Goal: Task Accomplishment & Management: Manage account settings

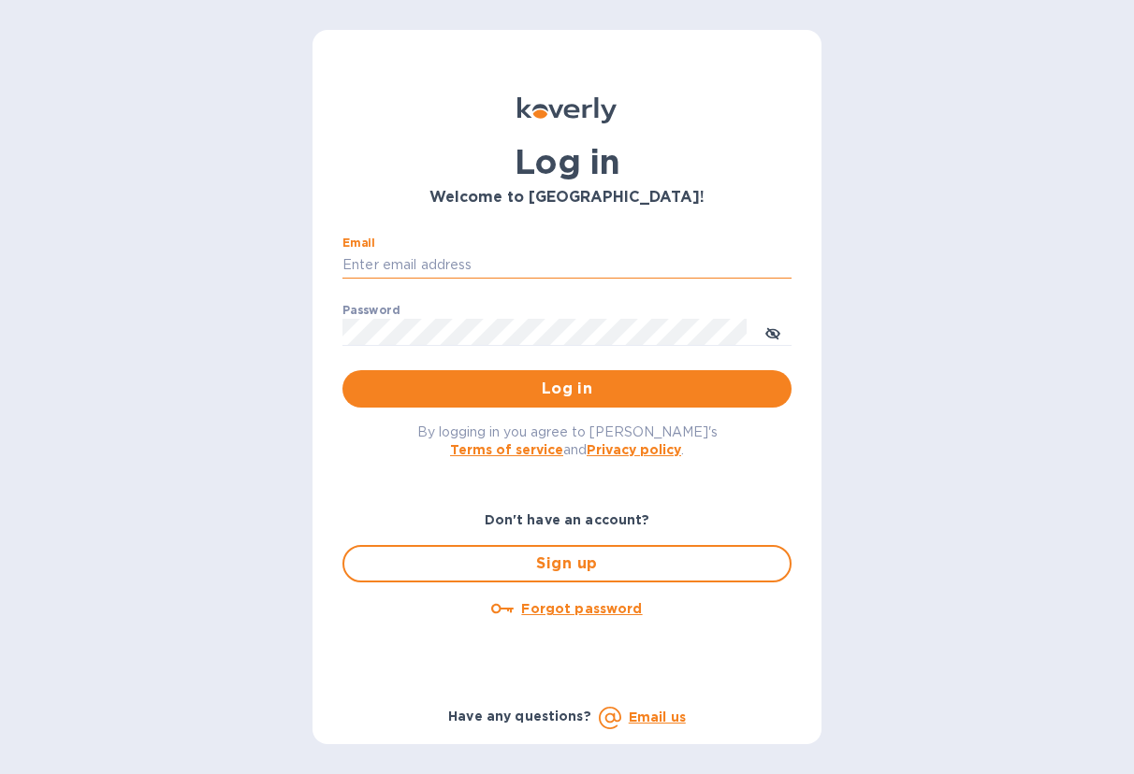
click at [450, 273] on input "Email" at bounding box center [566, 266] width 449 height 28
type input "[EMAIL_ADDRESS][DOMAIN_NAME]"
click at [342, 370] on button "Log in" at bounding box center [566, 388] width 449 height 37
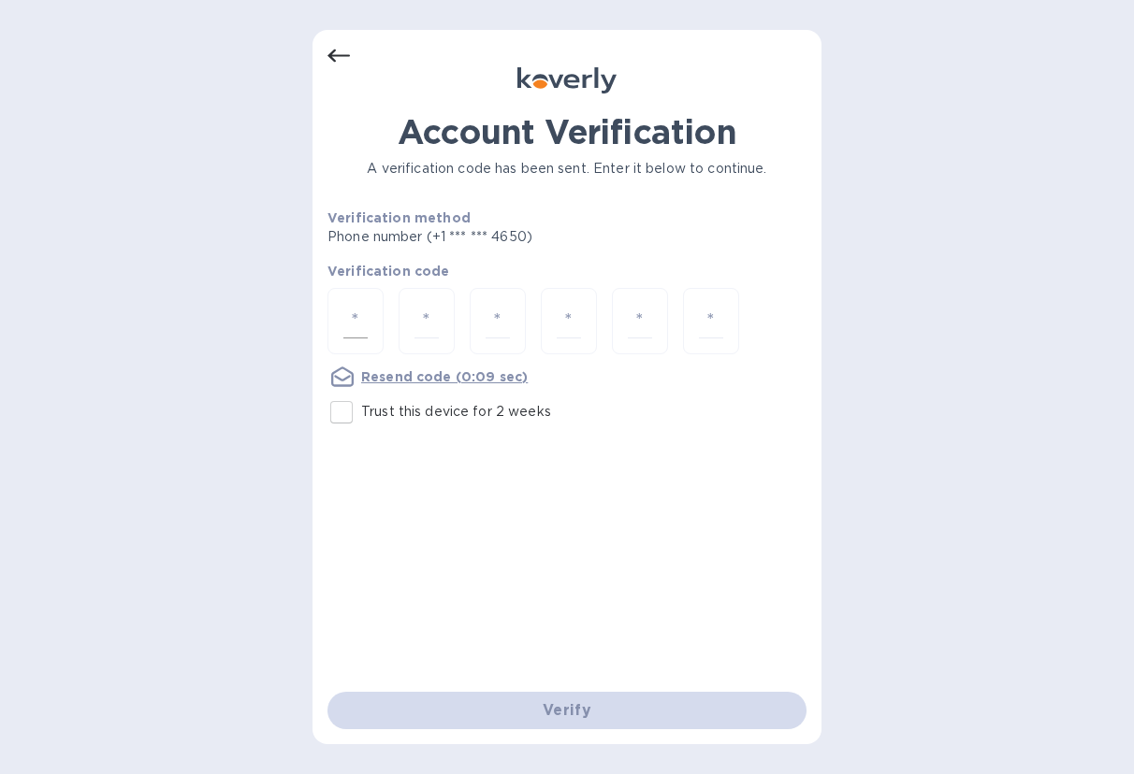
click at [364, 310] on input "number" at bounding box center [355, 321] width 24 height 35
click at [339, 412] on input "Trust this device for 2 weeks" at bounding box center [341, 412] width 39 height 39
checkbox input "true"
click at [355, 315] on input "number" at bounding box center [355, 321] width 24 height 35
type input "7"
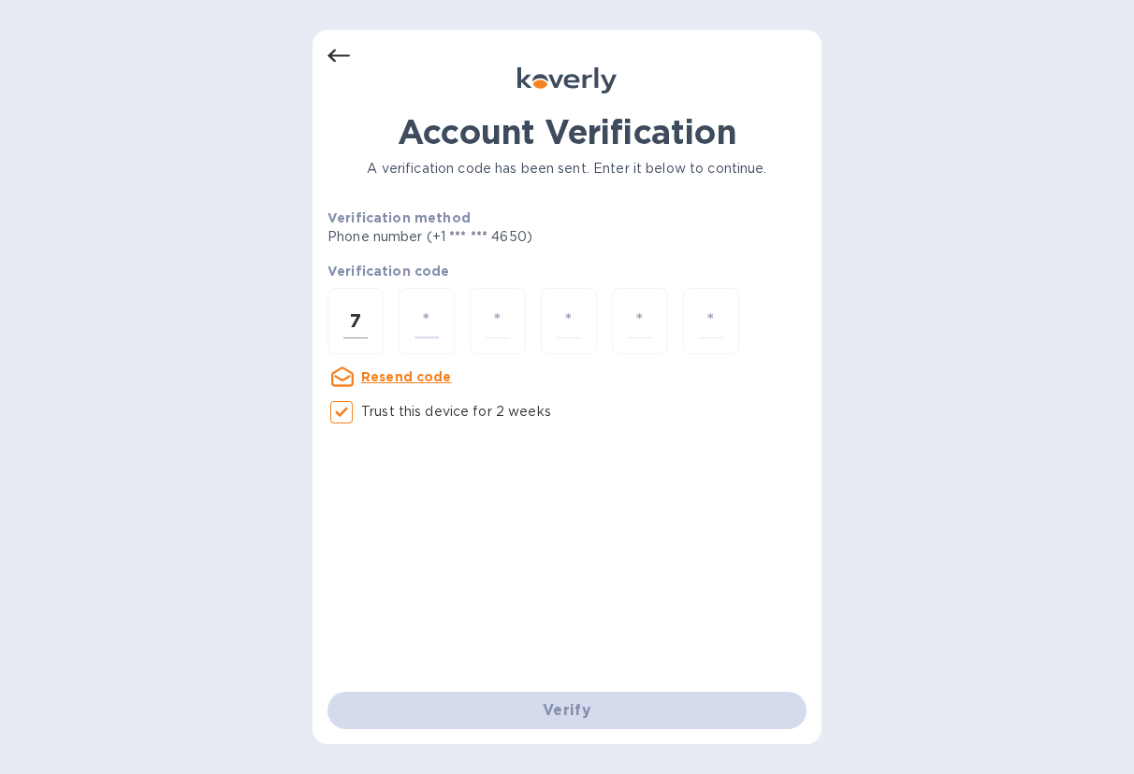
type input "7"
type input "2"
type input "3"
type input "8"
type input "6"
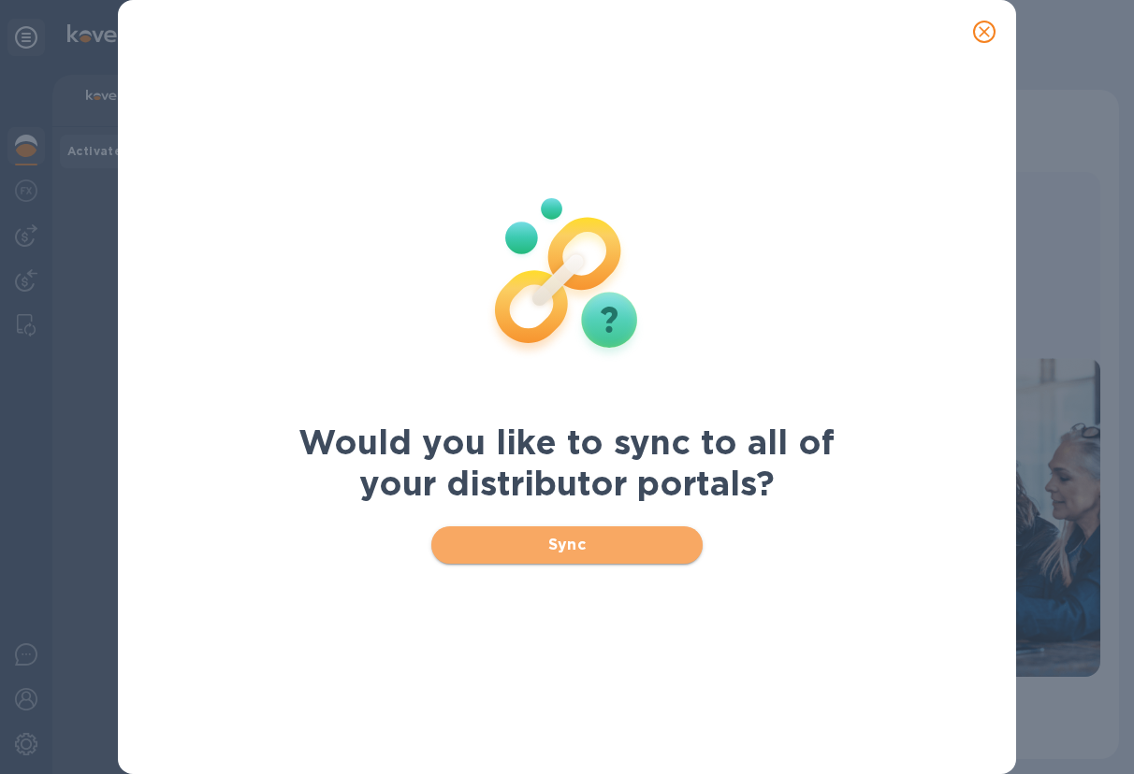
click at [585, 543] on span "Sync" at bounding box center [567, 545] width 242 height 22
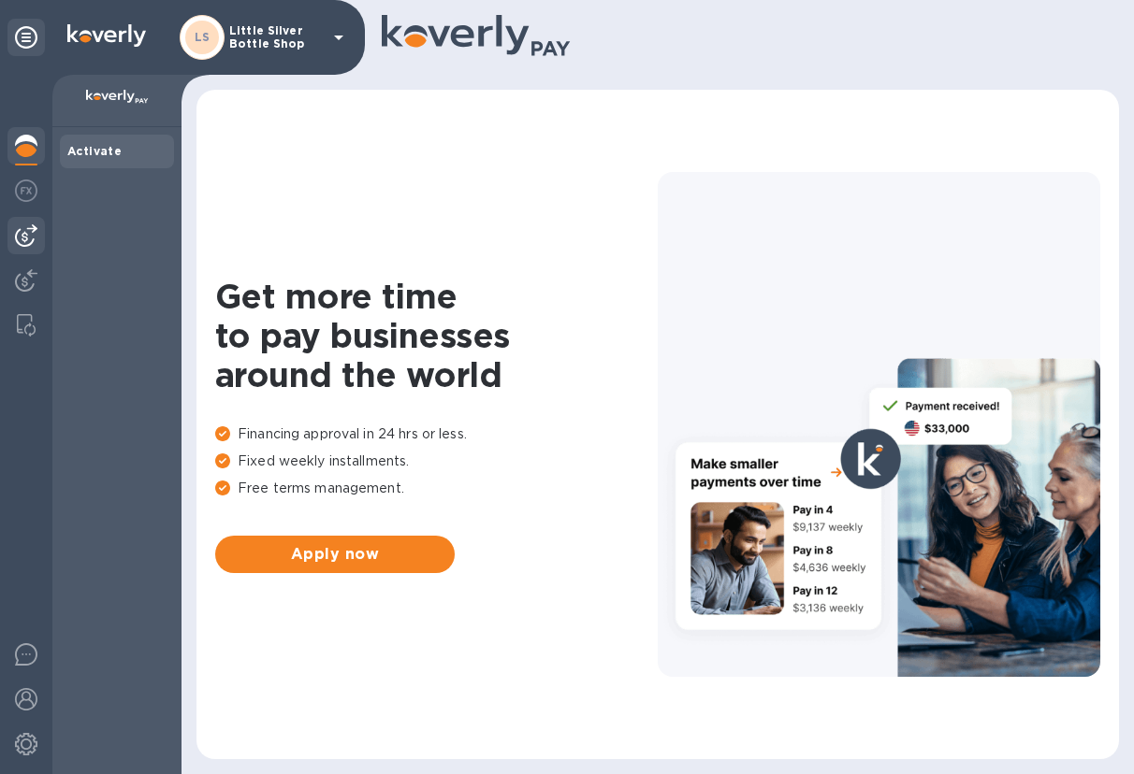
click at [33, 232] on img at bounding box center [26, 235] width 22 height 22
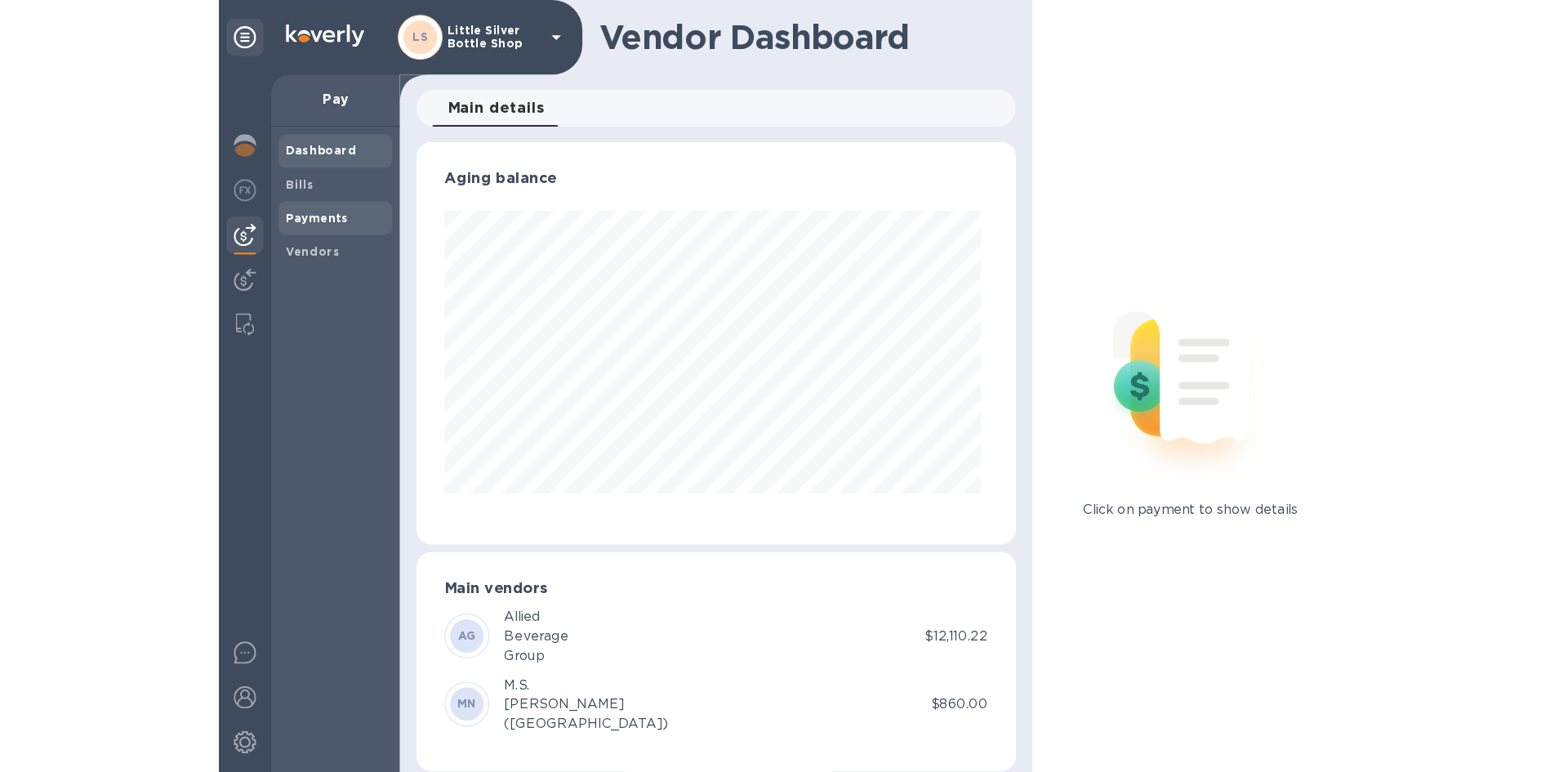
scroll to position [353, 518]
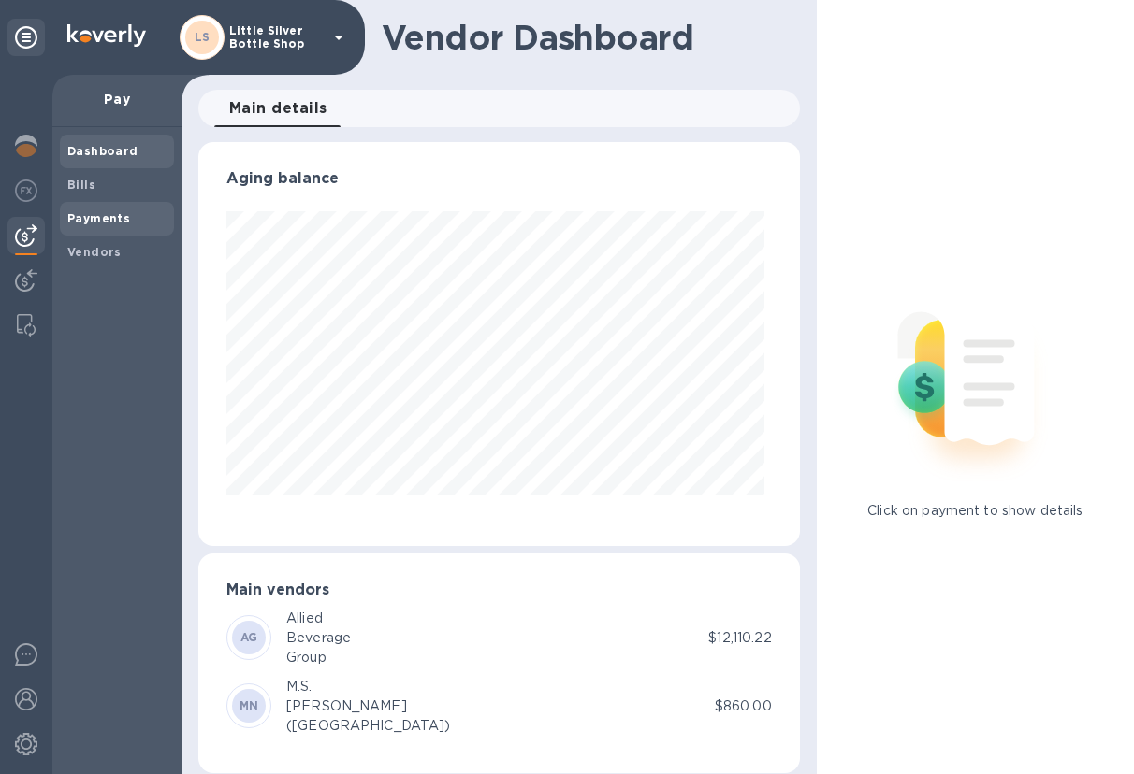
click at [98, 213] on b "Payments" at bounding box center [98, 218] width 63 height 14
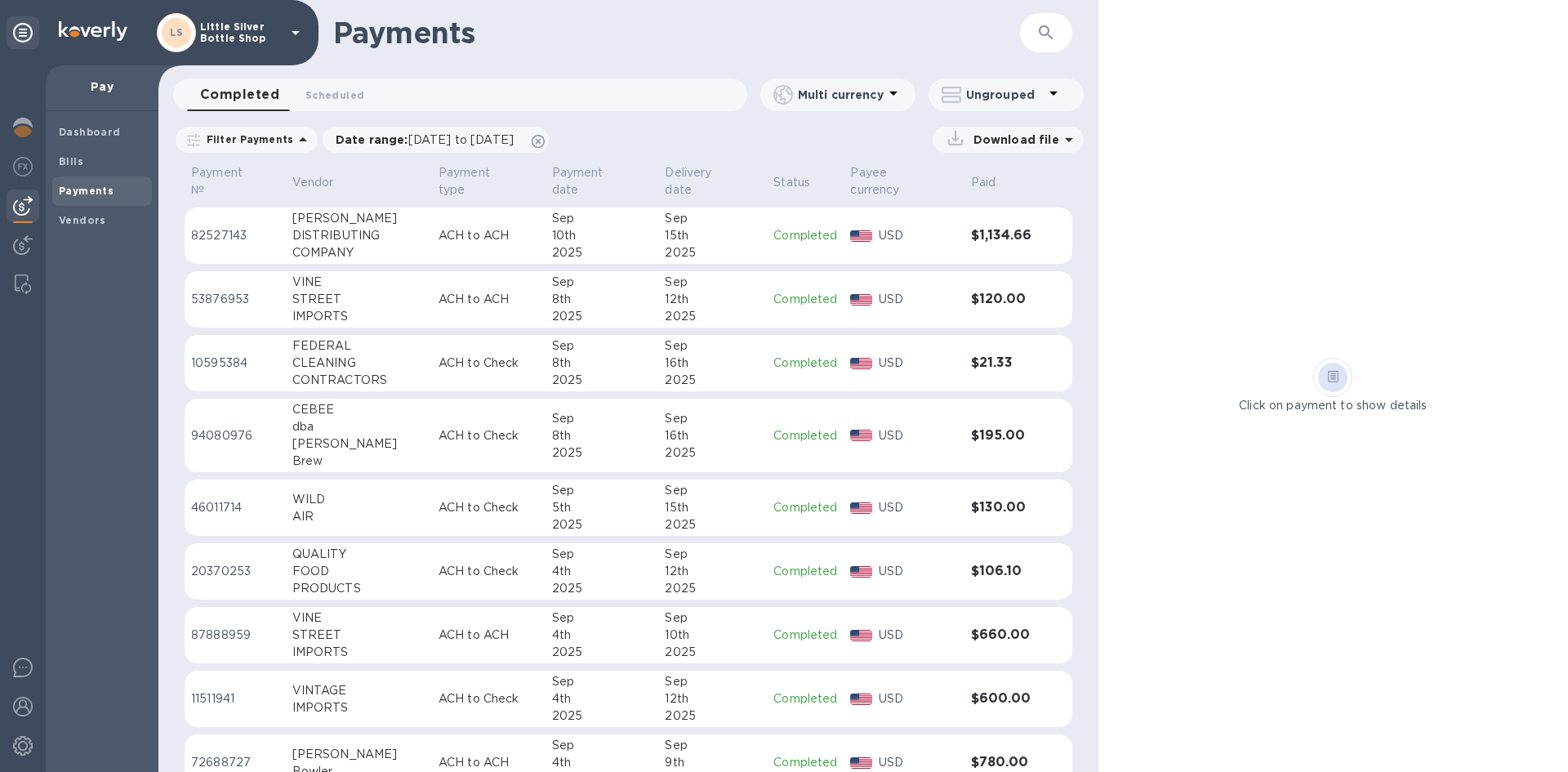
scroll to position [653, 0]
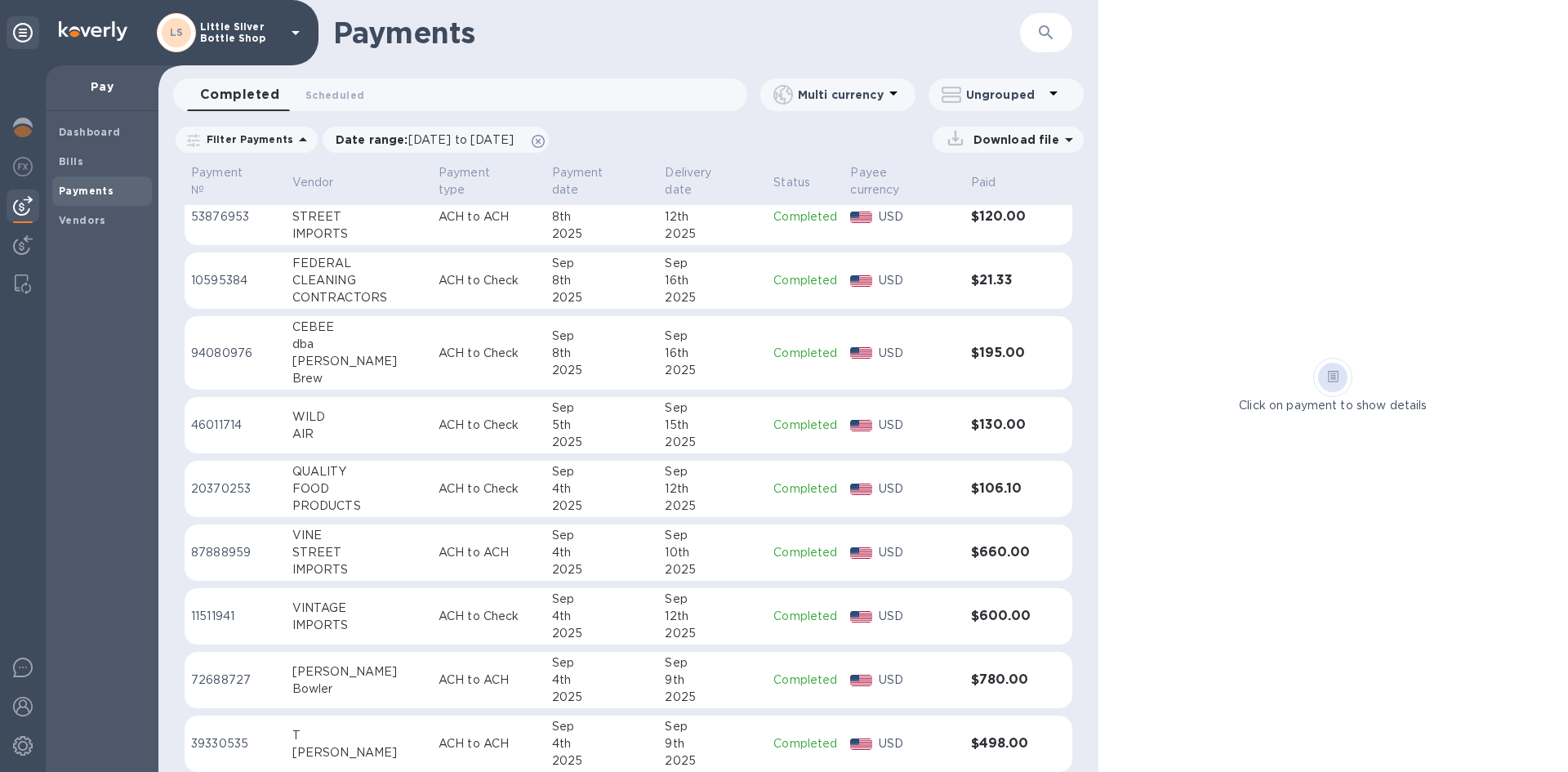
click at [323, 600] on div "VINTAGE" at bounding box center [359, 609] width 133 height 17
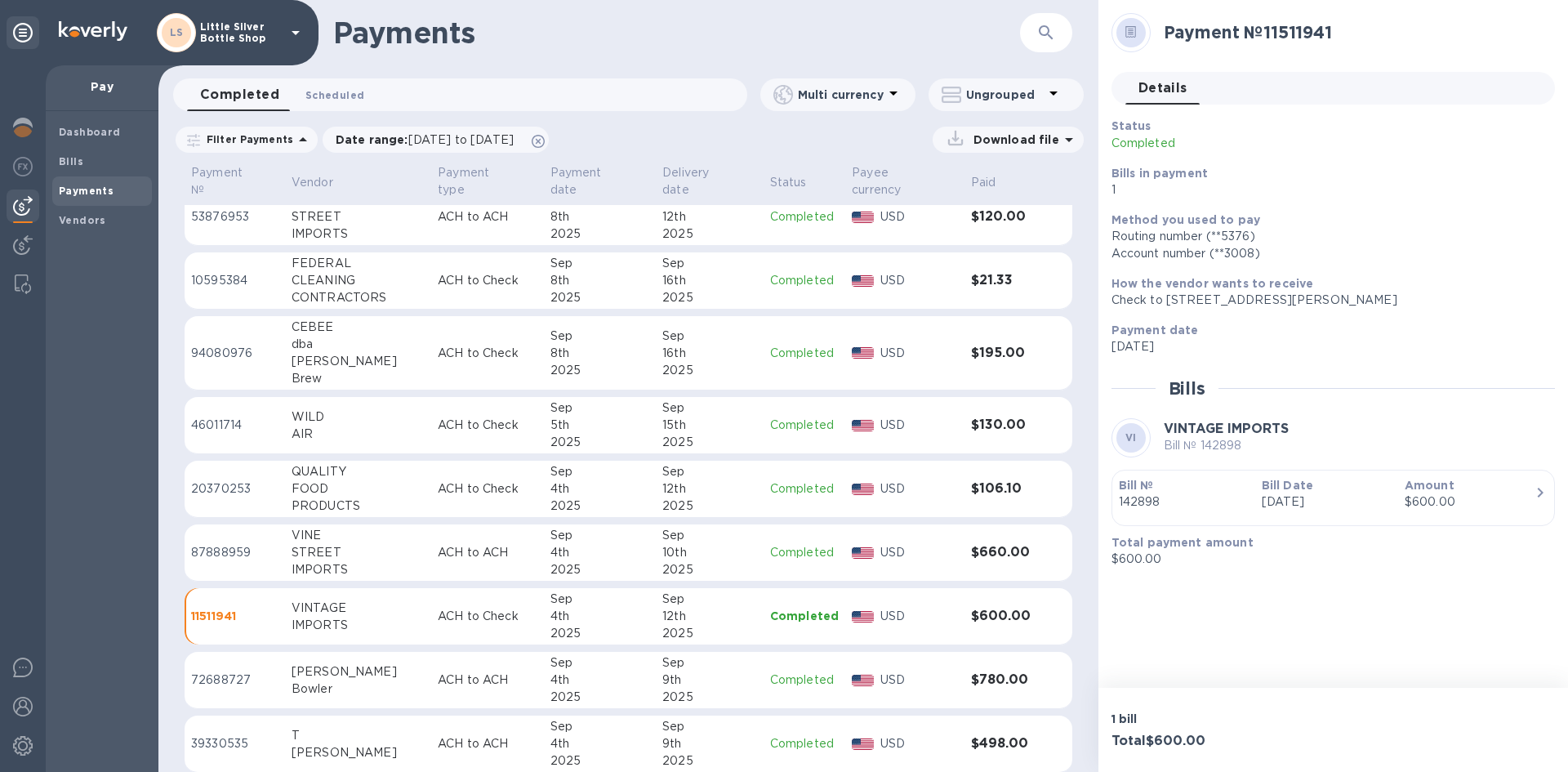
click at [337, 99] on span "Scheduled 0" at bounding box center [334, 95] width 58 height 17
